Goal: Transaction & Acquisition: Obtain resource

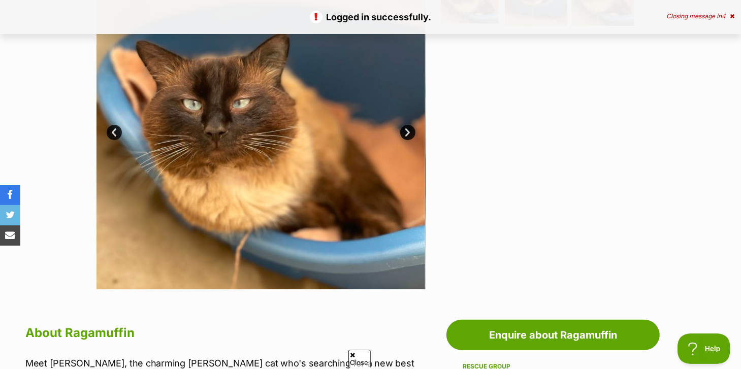
scroll to position [350, 0]
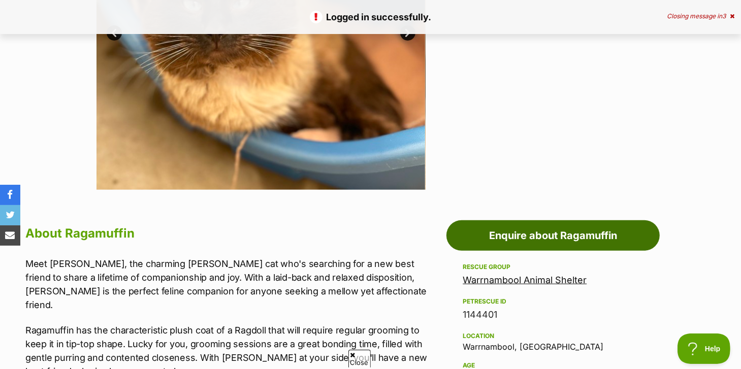
click at [553, 238] on link "Enquire about Ragamuffin" at bounding box center [552, 235] width 213 height 30
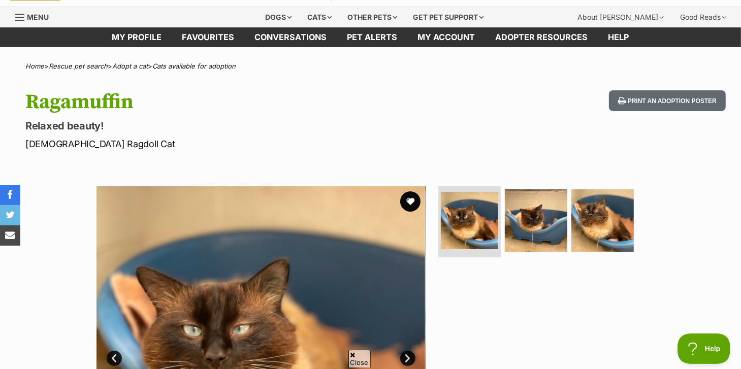
scroll to position [0, 0]
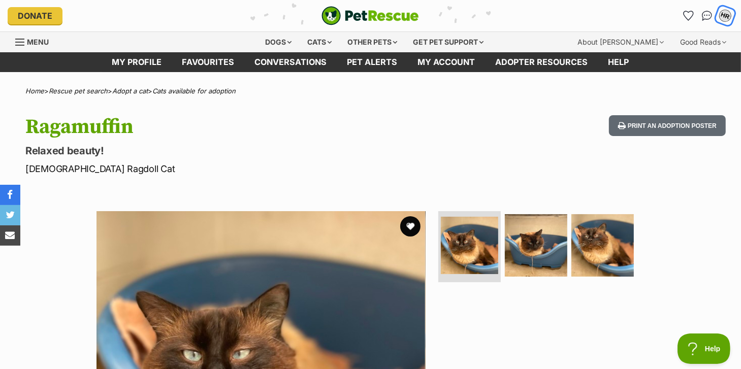
click at [725, 15] on div "HR" at bounding box center [724, 15] width 13 height 13
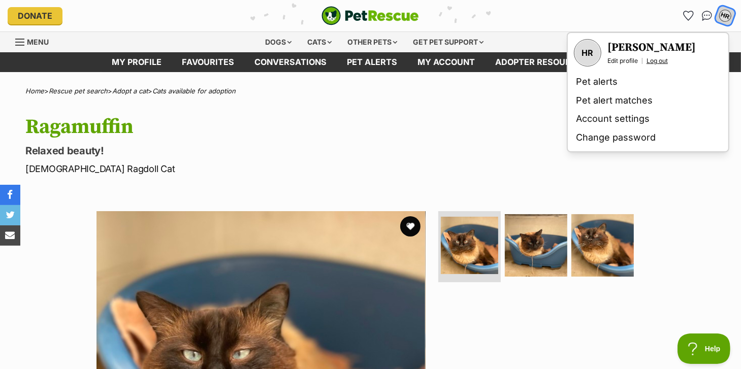
click at [658, 59] on link "Log out" at bounding box center [656, 61] width 21 height 8
